Goal: Ask a question

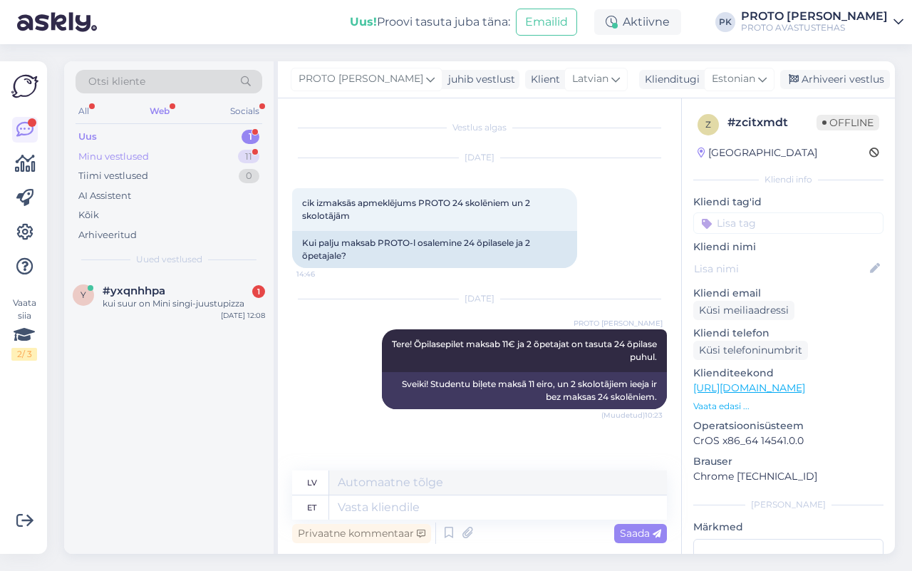
click at [98, 154] on div "Minu vestlused" at bounding box center [113, 157] width 71 height 14
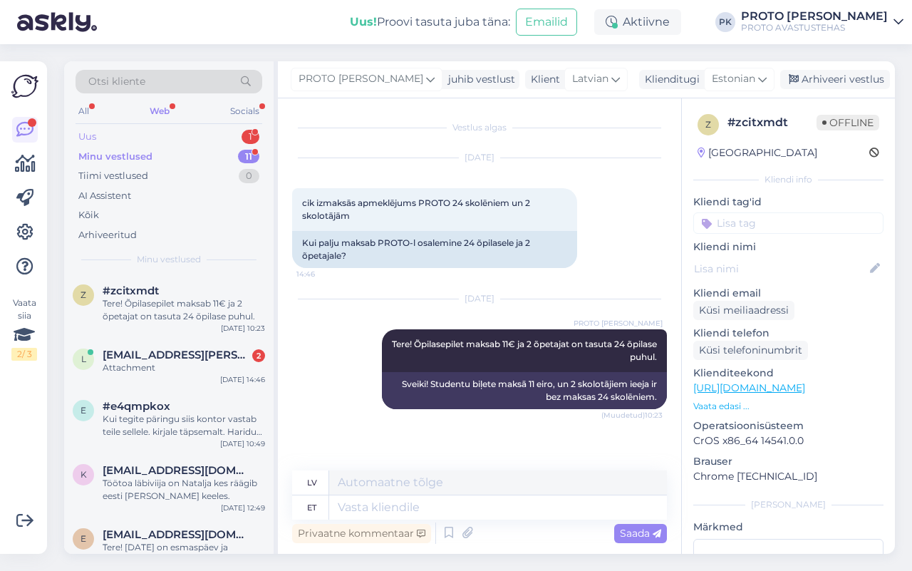
click at [87, 128] on div "Uus 1" at bounding box center [169, 137] width 187 height 20
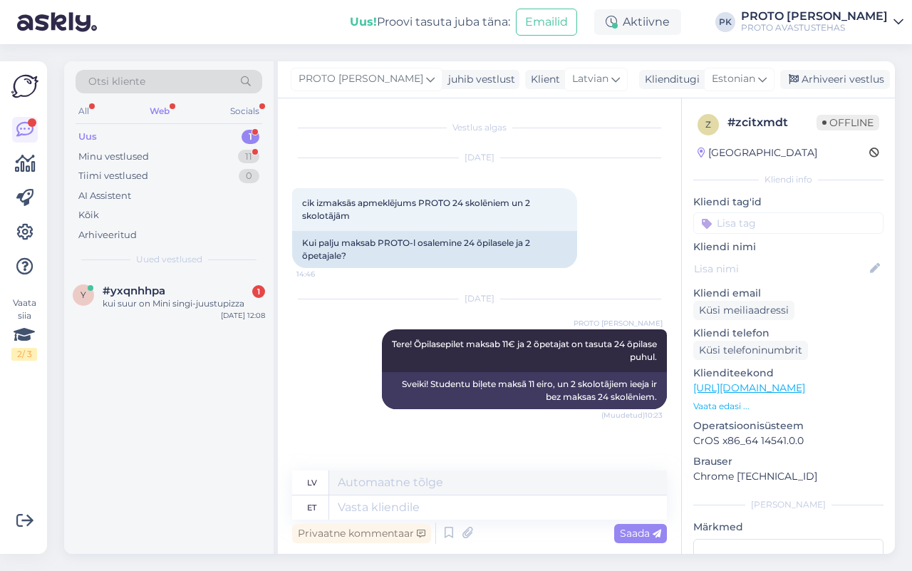
drag, startPoint x: 89, startPoint y: 137, endPoint x: 84, endPoint y: 130, distance: 8.1
click at [88, 136] on div "Uus" at bounding box center [87, 137] width 19 height 14
click at [165, 105] on div "Web" at bounding box center [160, 111] width 26 height 19
click at [73, 108] on div "Otsi kliente All Web Socials Uus 1 Minu vestlused 11 Tiimi vestlused 0 AI Assis…" at bounding box center [169, 167] width 210 height 213
click at [83, 103] on div "All" at bounding box center [84, 111] width 16 height 19
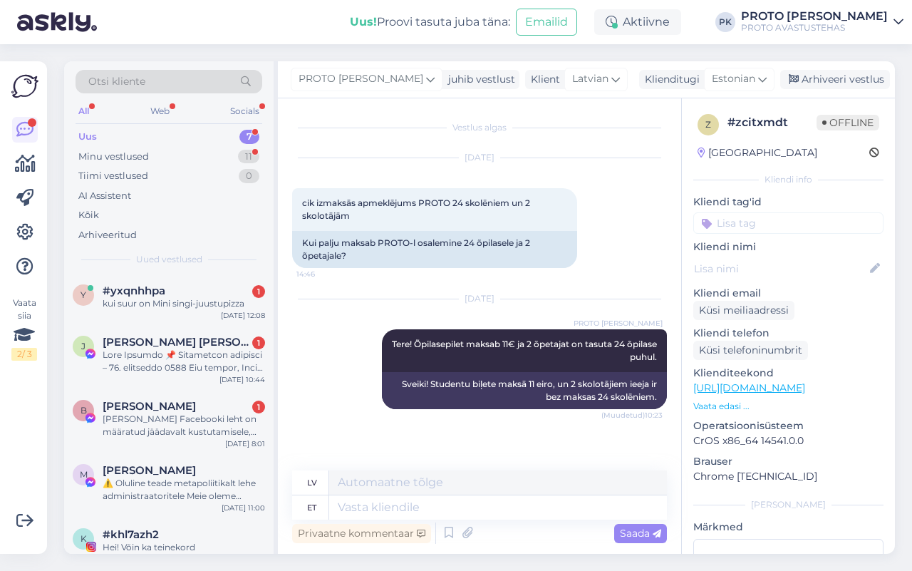
drag, startPoint x: 80, startPoint y: 137, endPoint x: 96, endPoint y: 128, distance: 18.5
click at [82, 135] on div "Uus" at bounding box center [87, 137] width 19 height 14
click at [175, 113] on div "All Web Socials" at bounding box center [169, 113] width 187 height 22
click at [168, 109] on div "Web" at bounding box center [160, 111] width 25 height 19
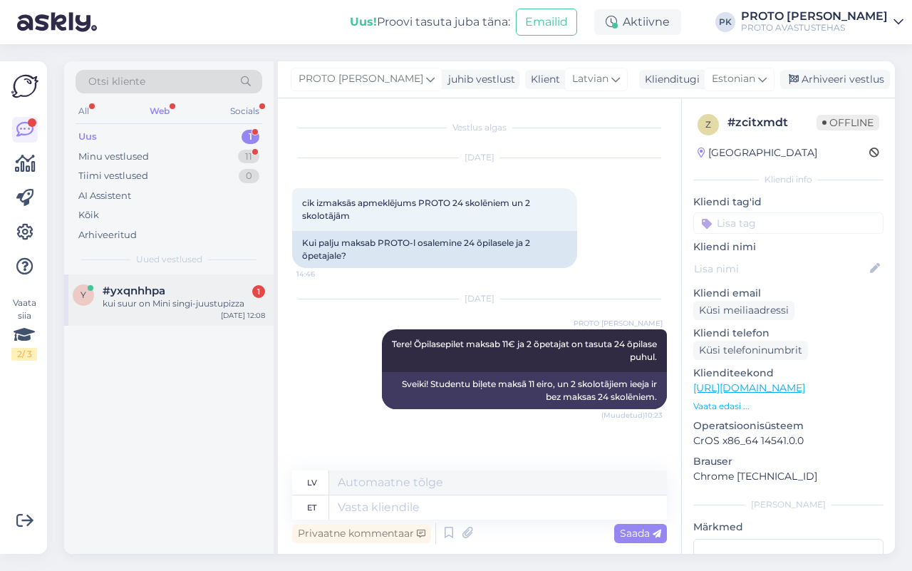
click at [191, 304] on div "kui suur on Mini singi-juustupizza" at bounding box center [184, 303] width 162 height 13
